Goal: Navigation & Orientation: Find specific page/section

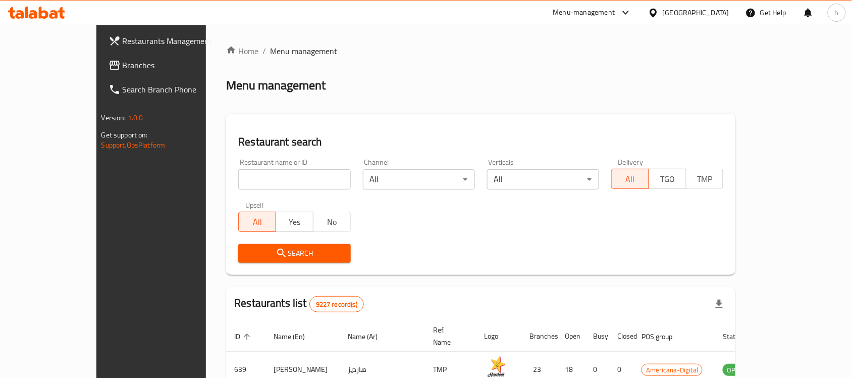
click at [659, 17] on icon at bounding box center [653, 13] width 11 height 11
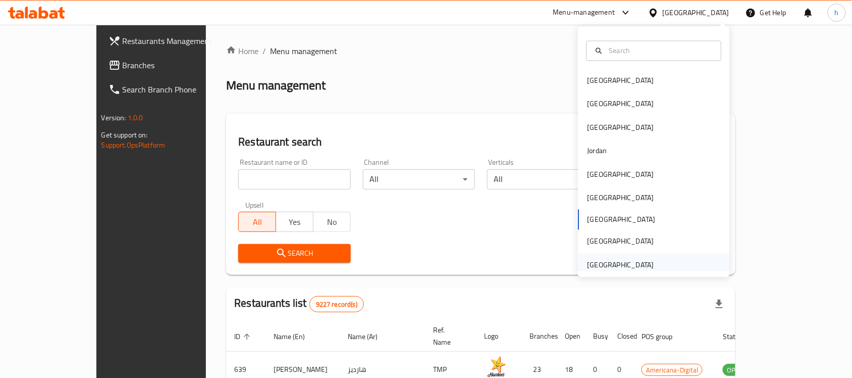
click at [609, 263] on div "[GEOGRAPHIC_DATA]" at bounding box center [621, 264] width 67 height 11
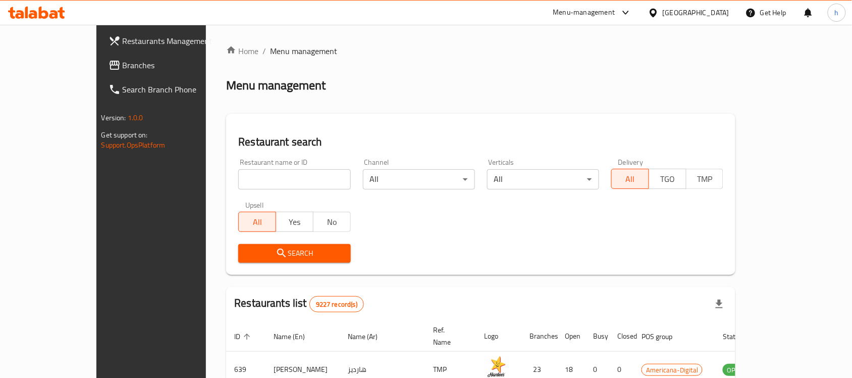
click at [716, 9] on div "[GEOGRAPHIC_DATA]" at bounding box center [696, 12] width 67 height 11
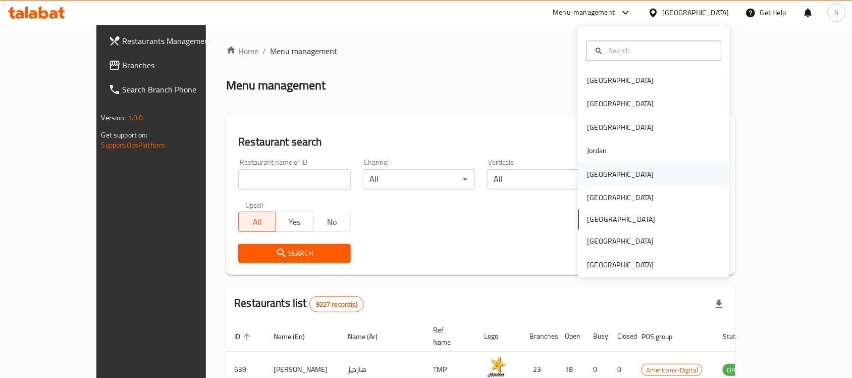
click at [591, 174] on div "[GEOGRAPHIC_DATA]" at bounding box center [621, 174] width 67 height 11
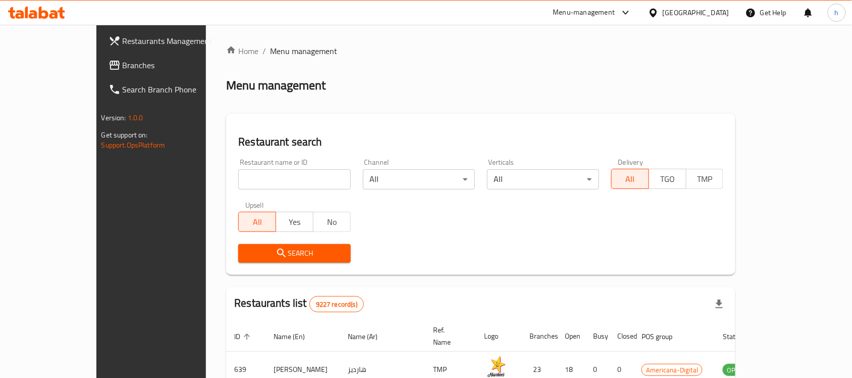
click at [663, 16] on div at bounding box center [655, 12] width 15 height 11
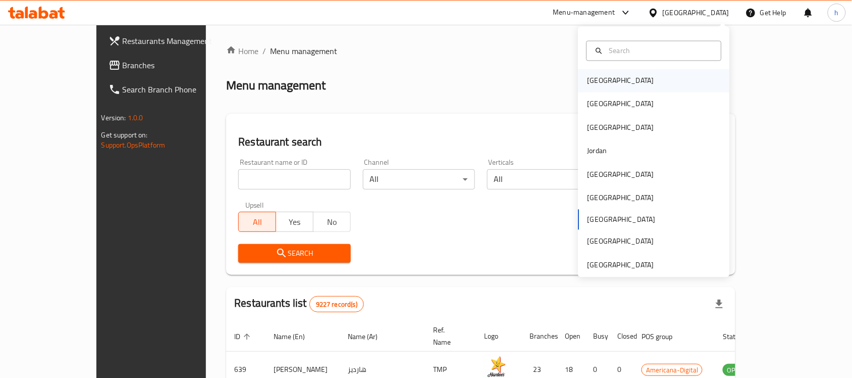
click at [594, 82] on div "[GEOGRAPHIC_DATA]" at bounding box center [621, 80] width 67 height 11
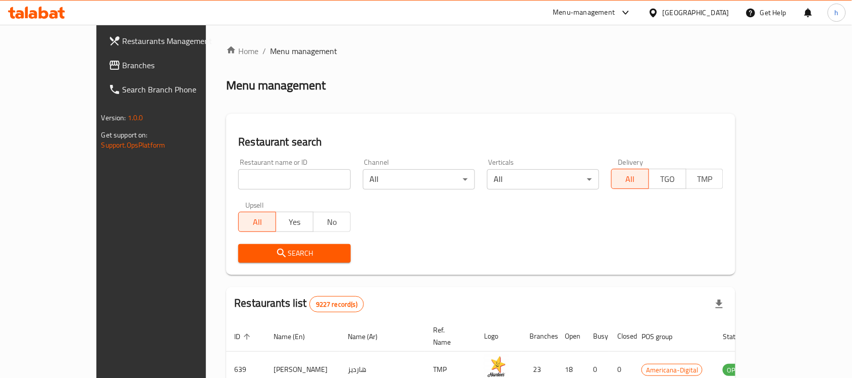
click at [659, 8] on icon at bounding box center [653, 13] width 11 height 11
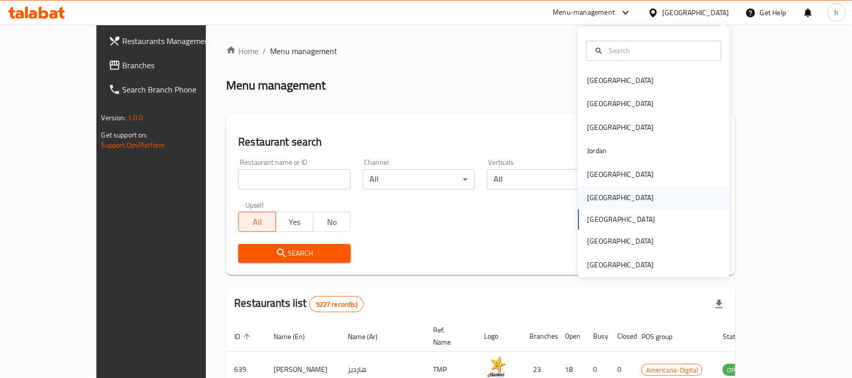
click at [591, 198] on div "[GEOGRAPHIC_DATA]" at bounding box center [621, 197] width 67 height 11
